Goal: Task Accomplishment & Management: Complete application form

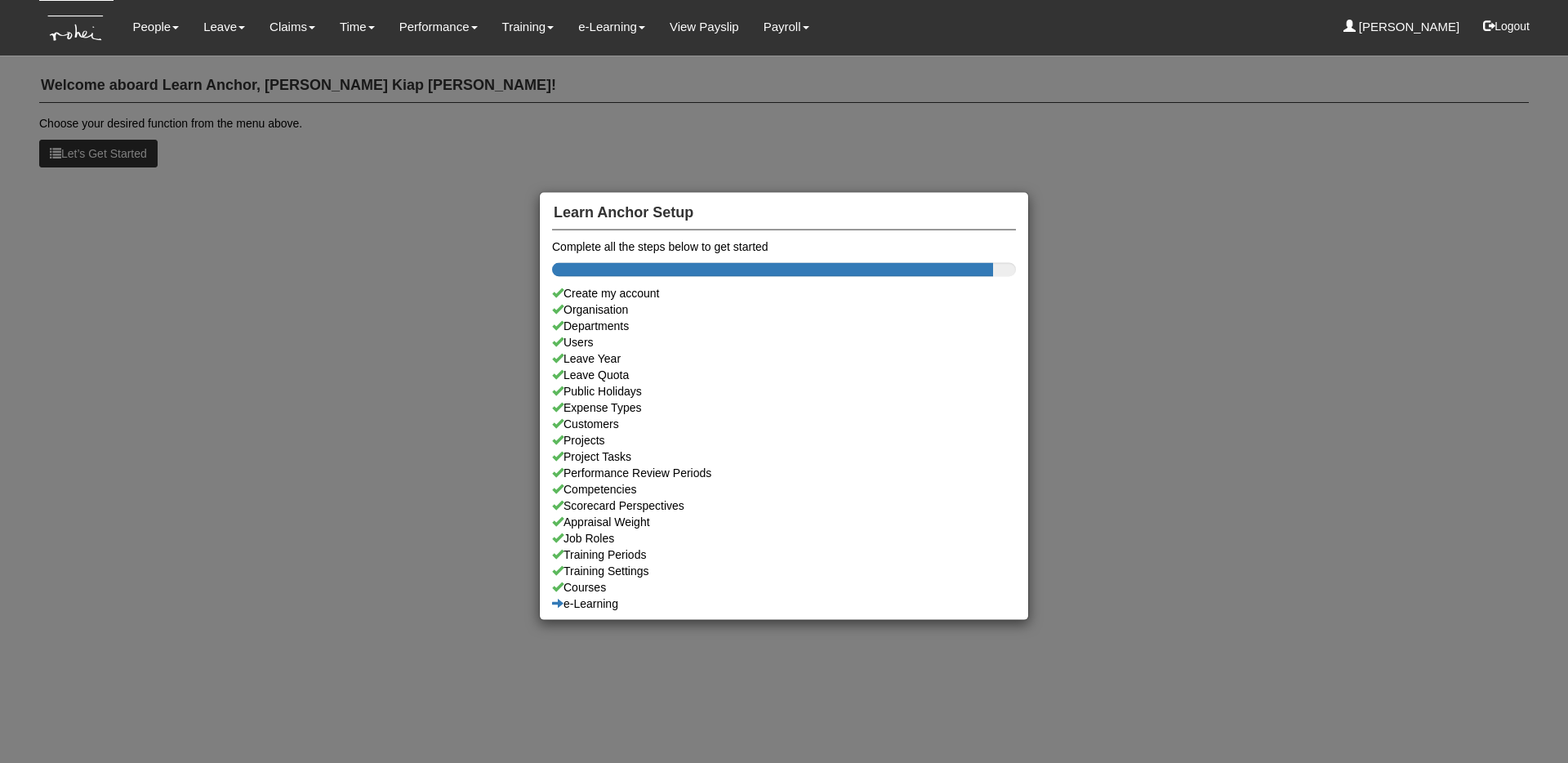
click at [338, 108] on div "Learn Anchor Setup Complete all the steps below to get started Create my accoun…" at bounding box center [784, 381] width 1568 height 763
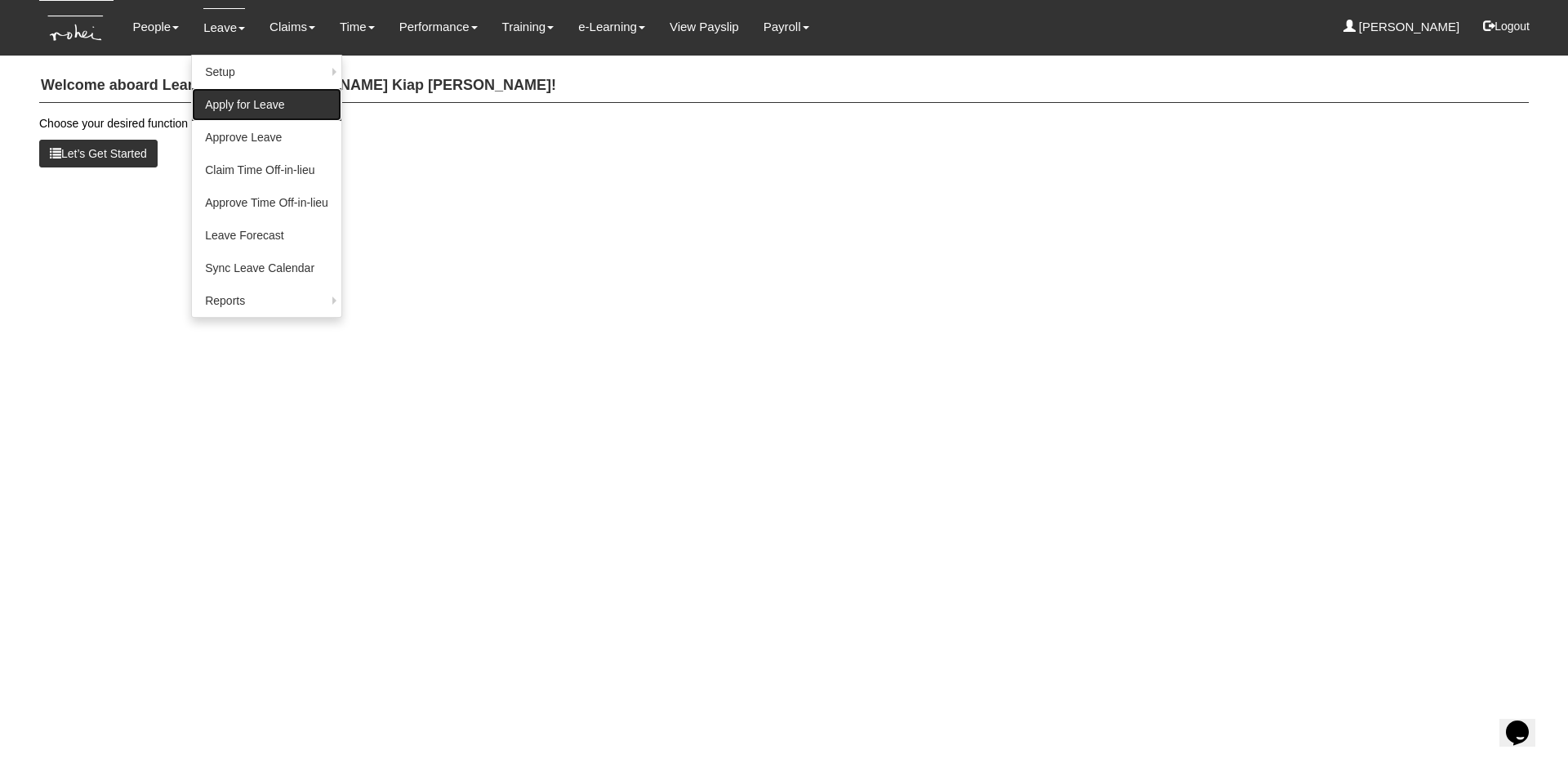
click at [228, 111] on link "Apply for Leave" at bounding box center [266, 104] width 150 height 32
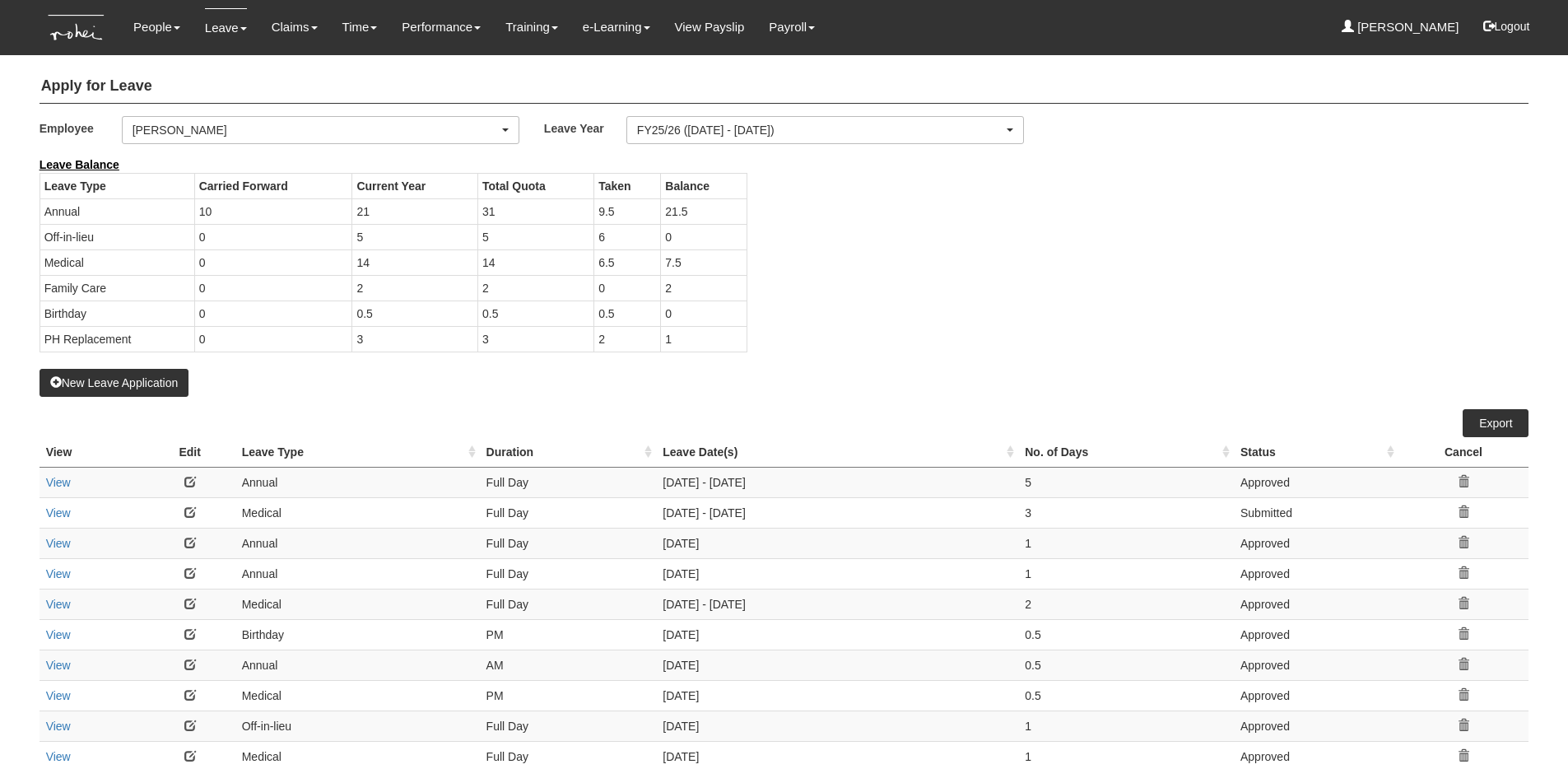
select select "50"
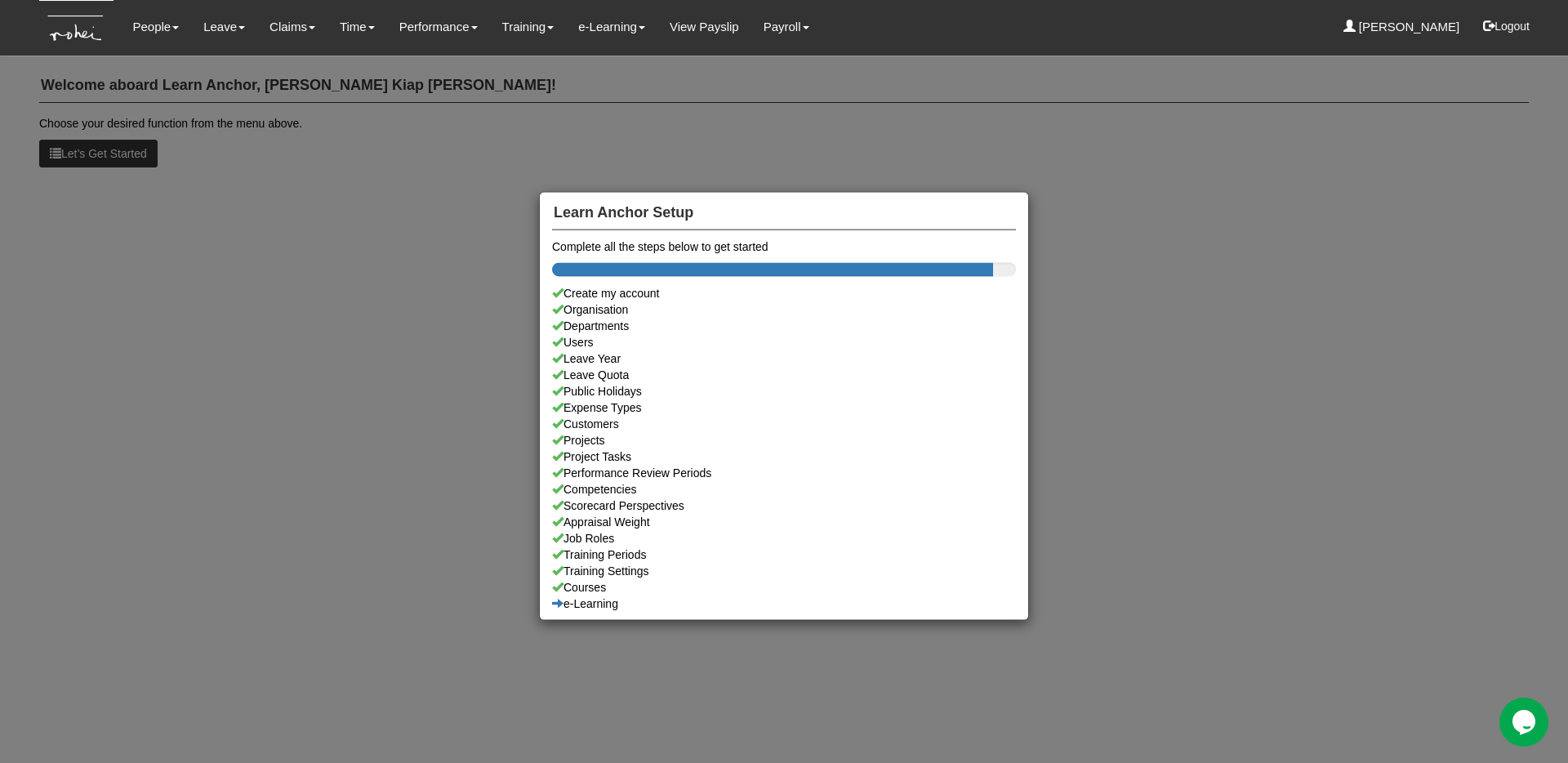
click at [373, 150] on div "Learn Anchor Setup Complete all the steps below to get started Create my accoun…" at bounding box center [784, 381] width 1568 height 763
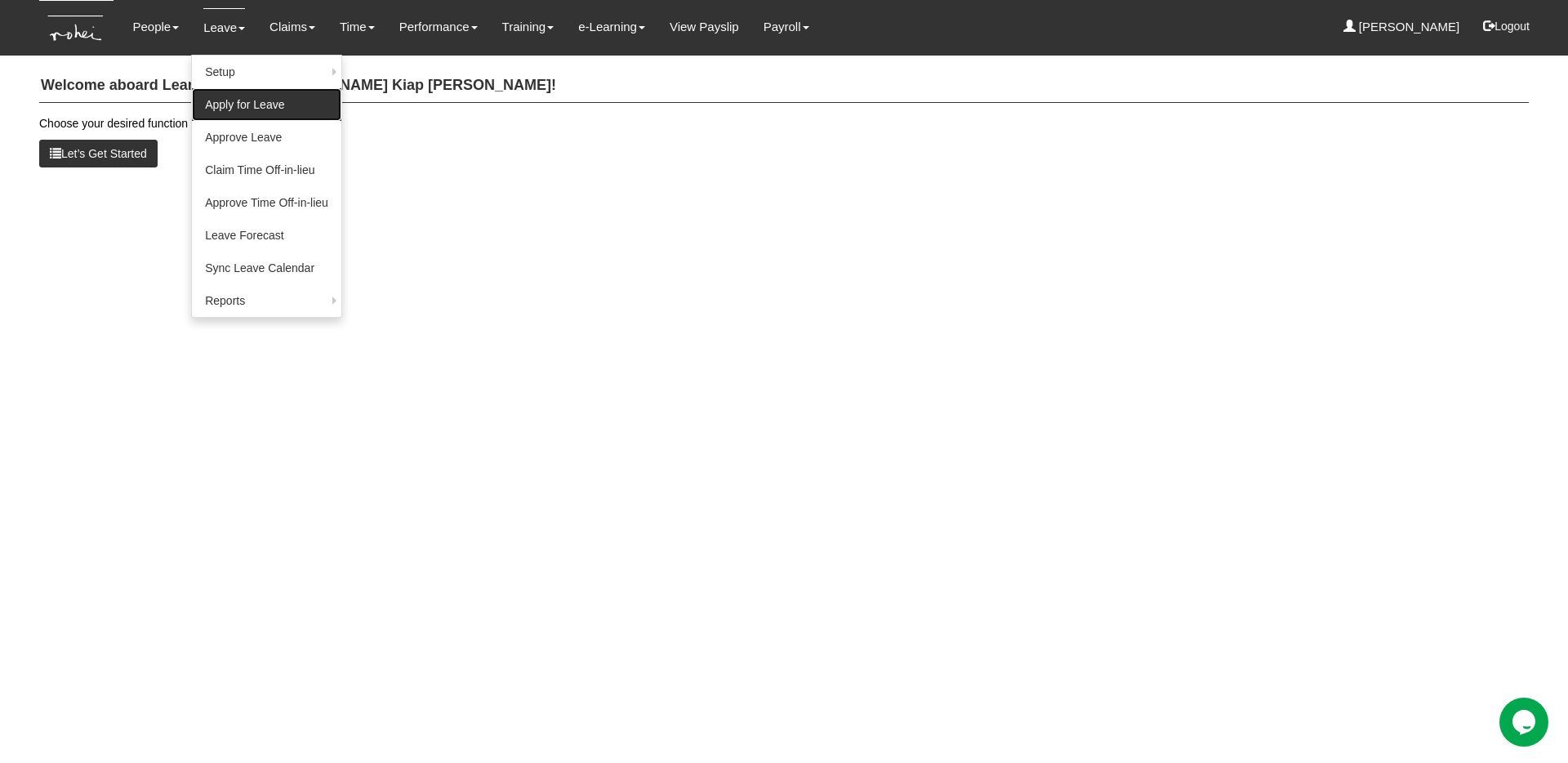
click at [233, 108] on link "Apply for Leave" at bounding box center [266, 104] width 150 height 32
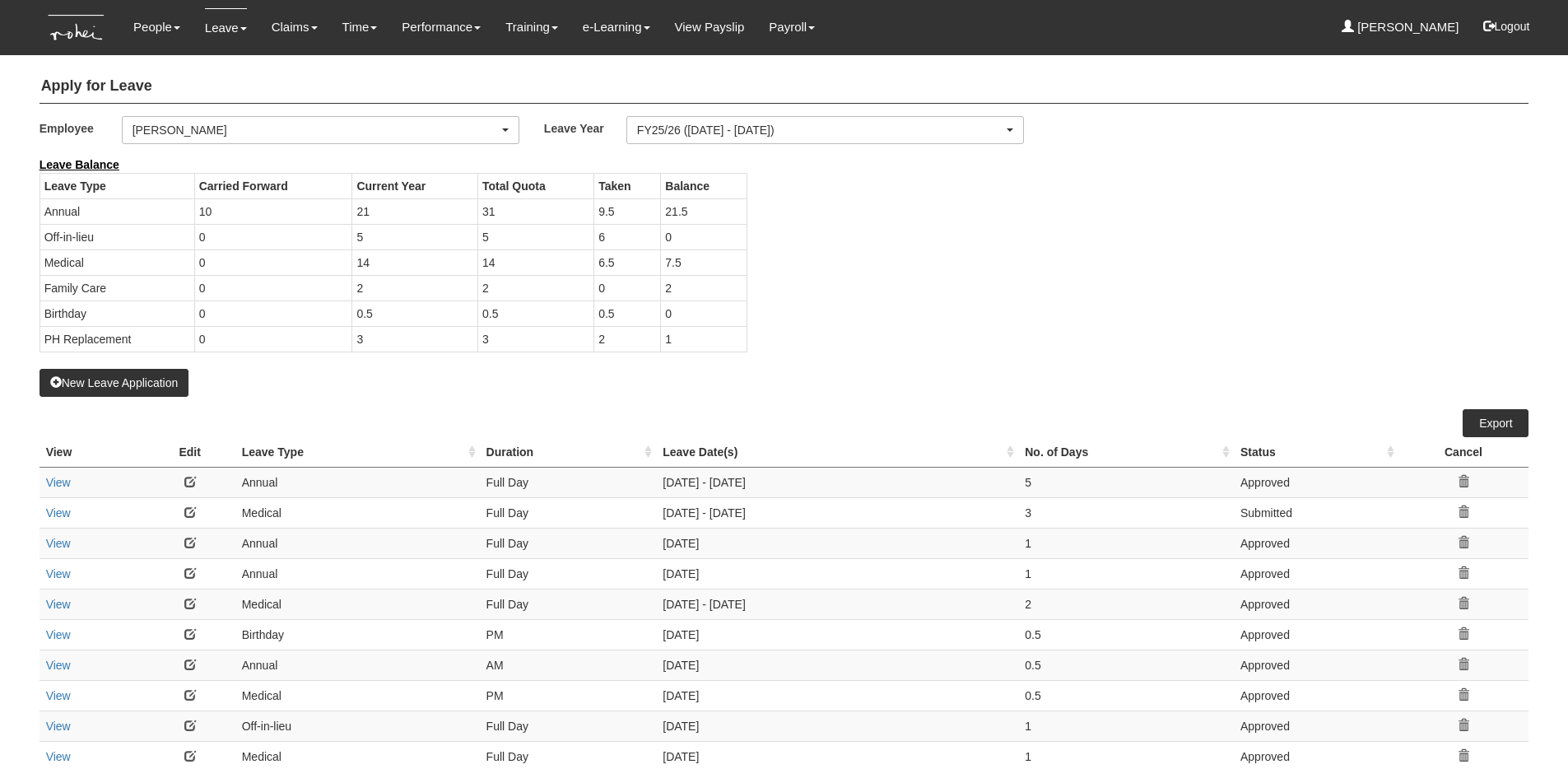
select select "50"
click at [411, 129] on div "[PERSON_NAME]" at bounding box center [315, 130] width 366 height 17
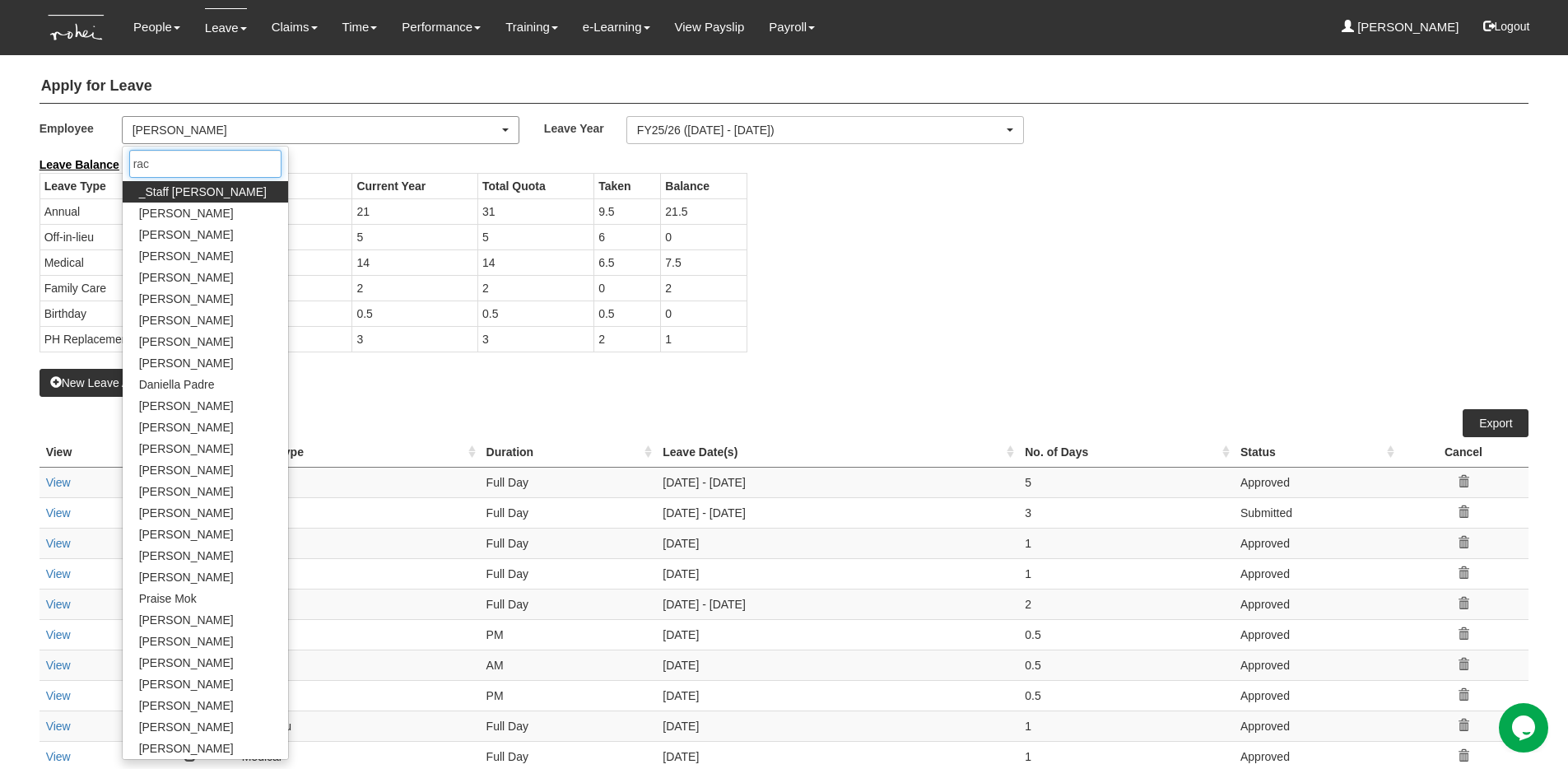
type input "rach"
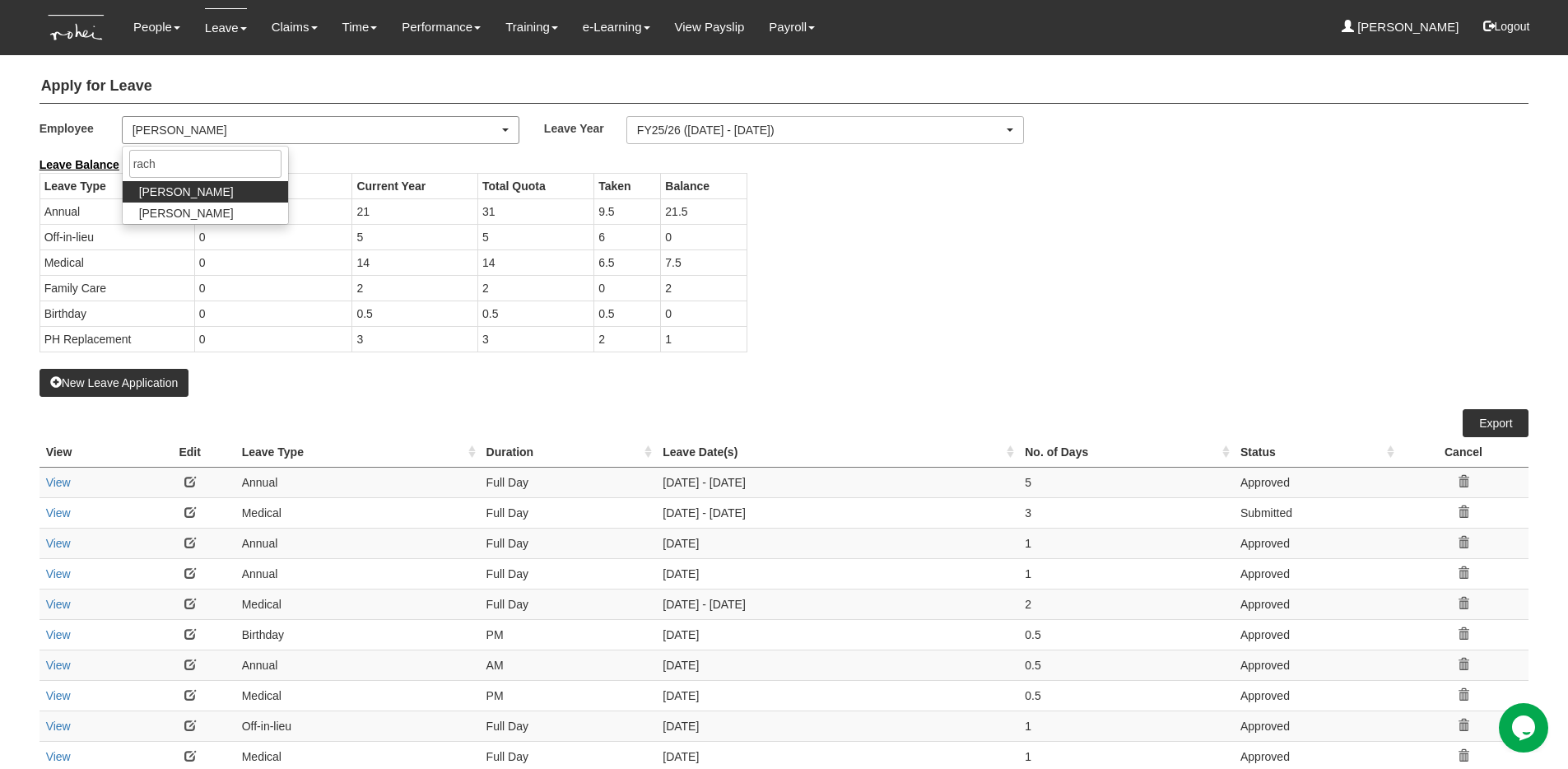
select select "b8e418c5-4215-4e95-9dcc-22ebf7c6c43a"
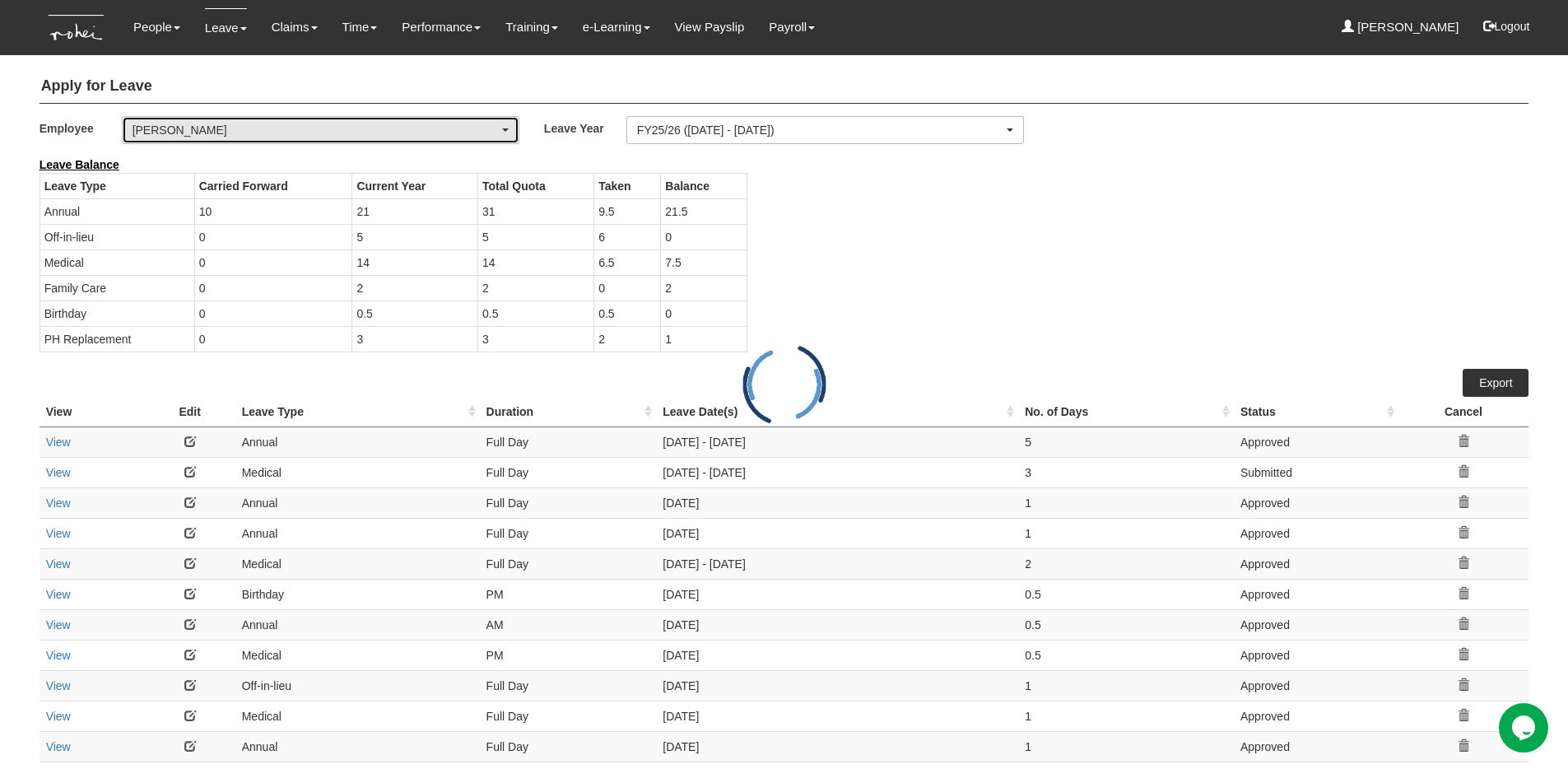
select select "50"
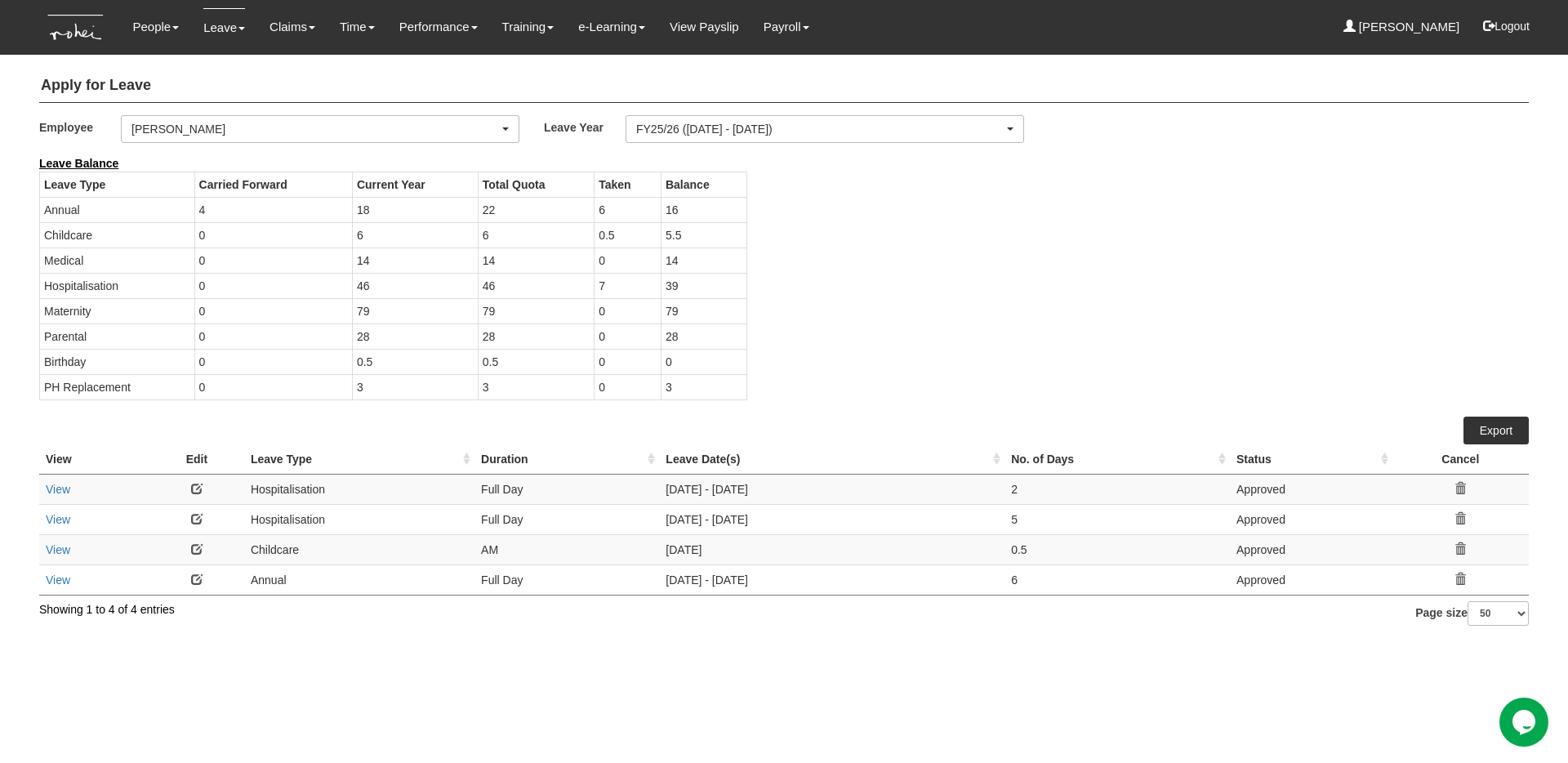
click at [197, 486] on link at bounding box center [197, 488] width 11 height 11
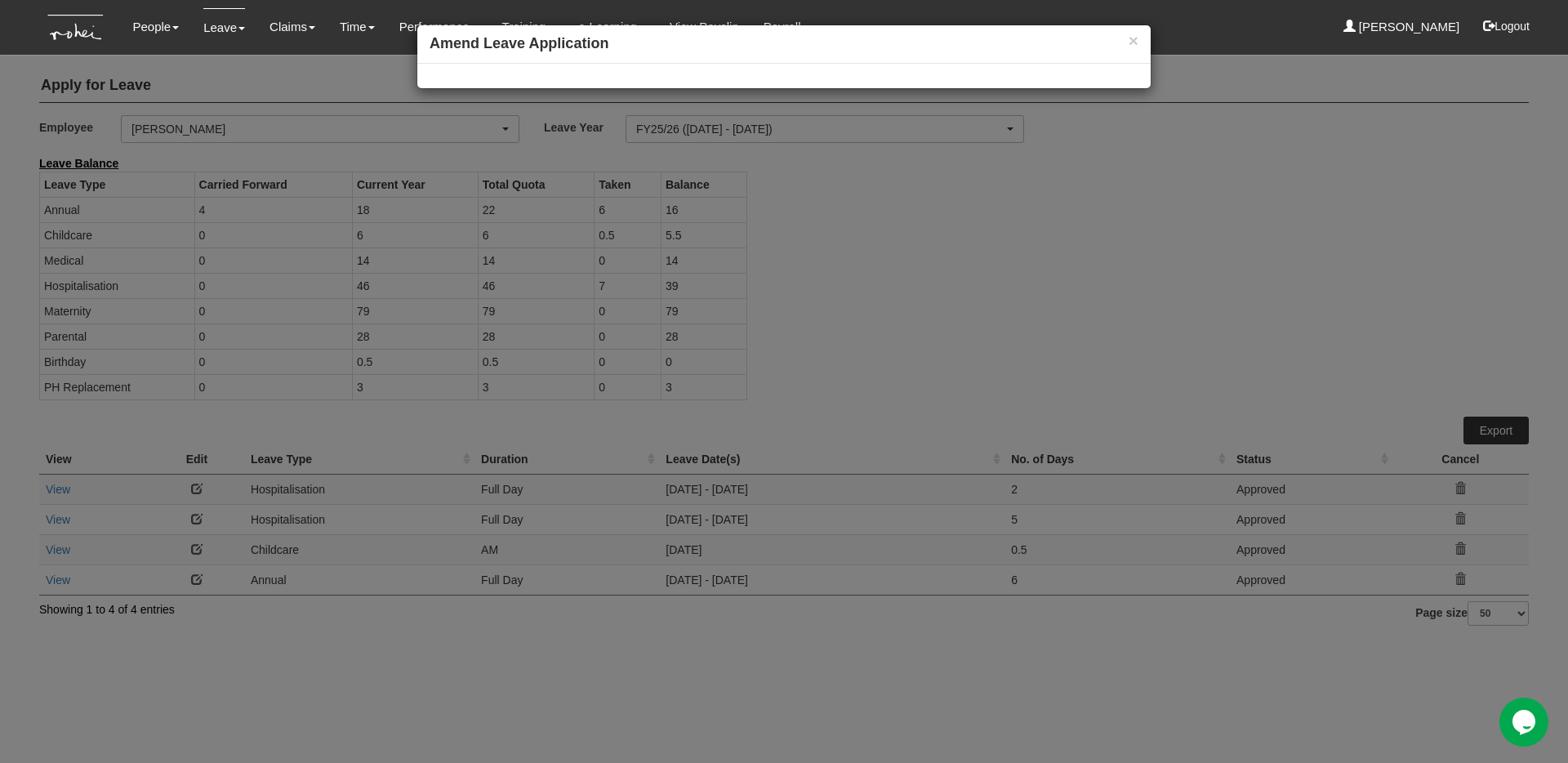
select select
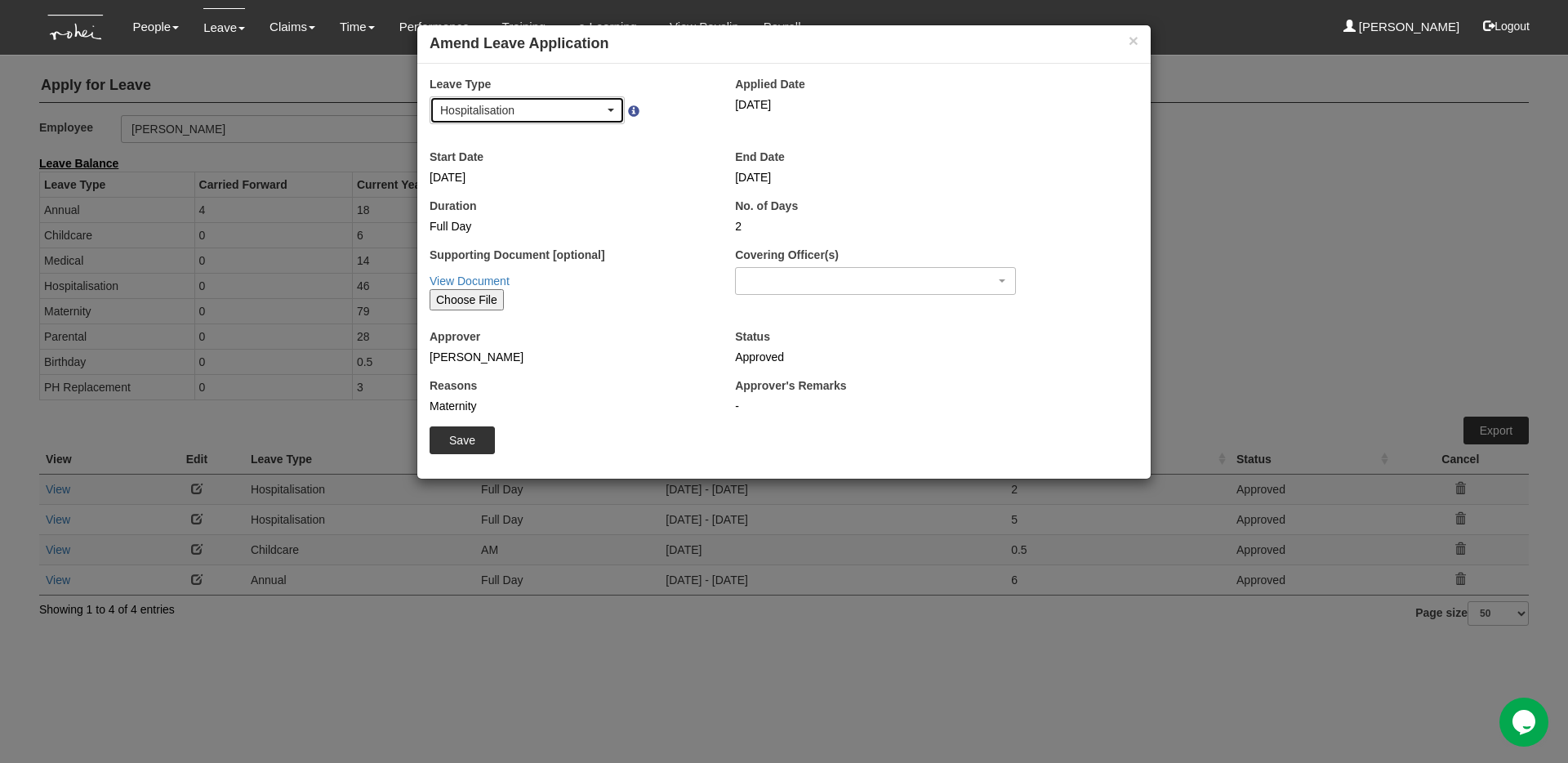
click at [550, 115] on div "Hospitalisation" at bounding box center [522, 110] width 164 height 17
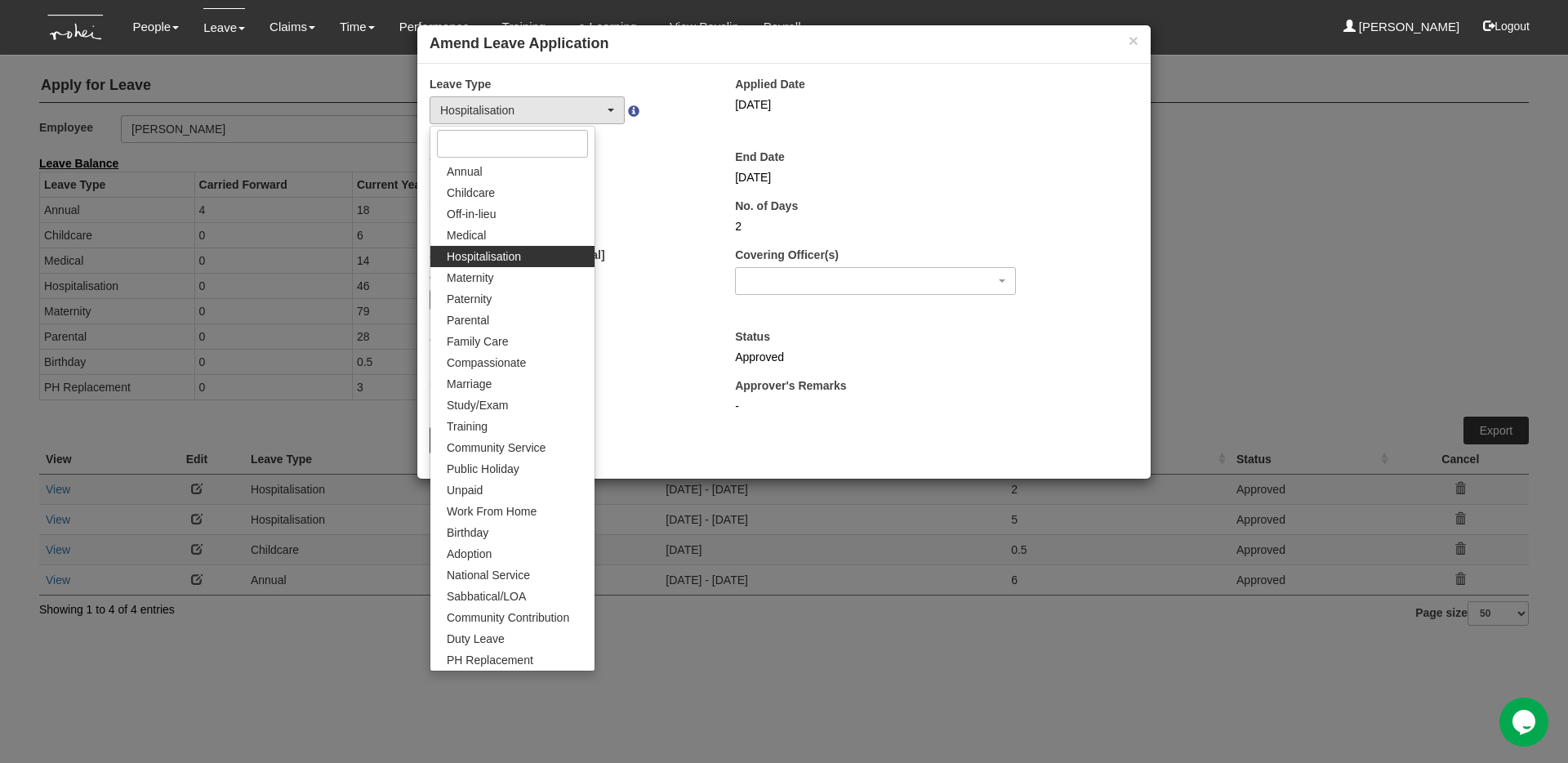
click at [651, 203] on div "Duration Full Day" at bounding box center [570, 216] width 305 height 37
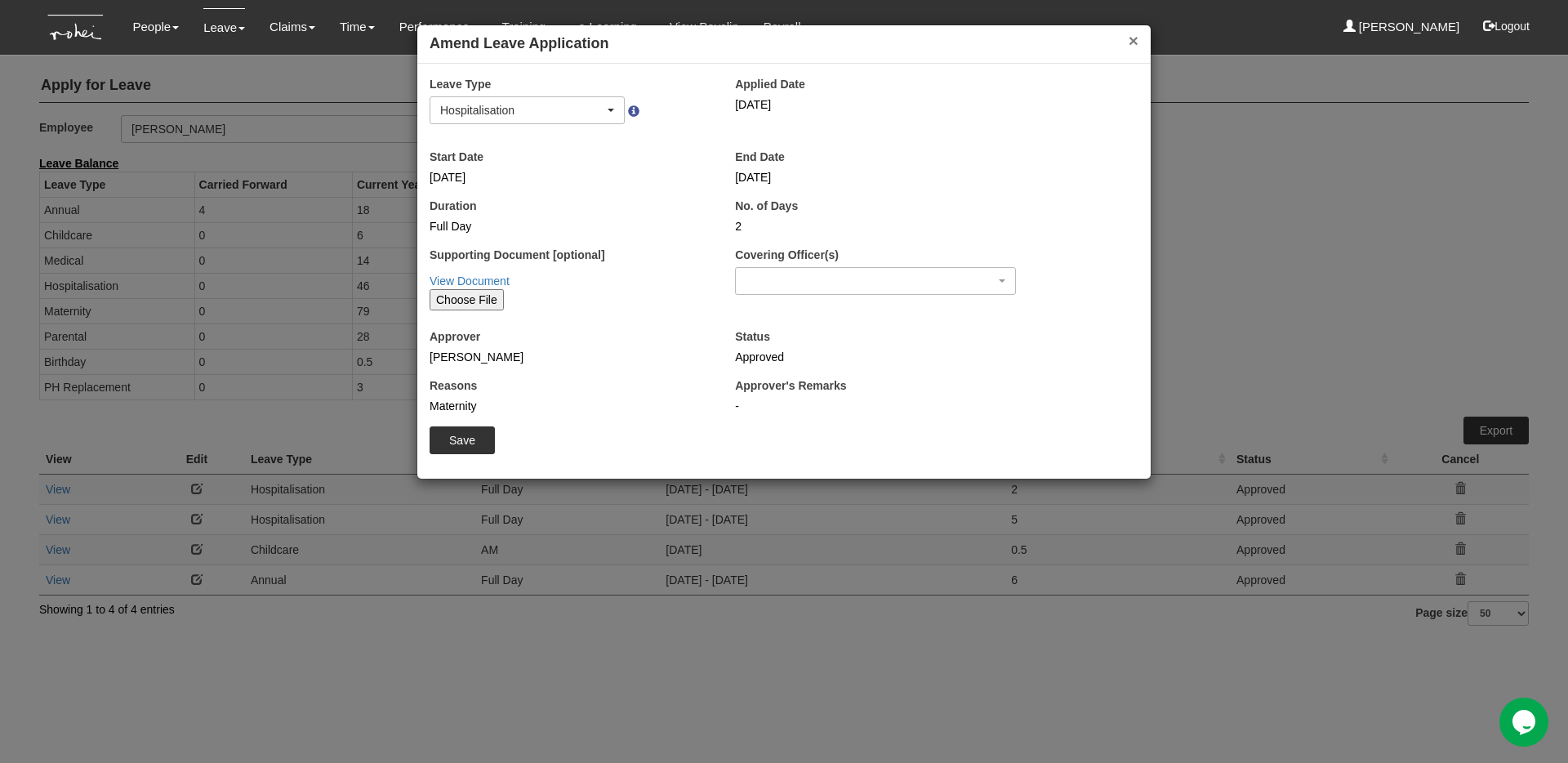
click at [1138, 43] on button "×" at bounding box center [1133, 40] width 10 height 18
